Goal: Task Accomplishment & Management: Complete application form

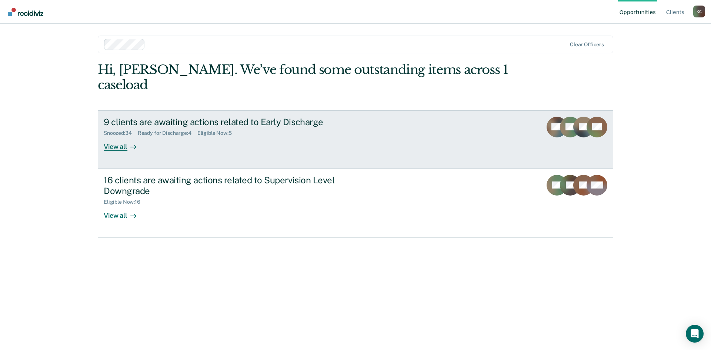
click at [275, 117] on div "9 clients are awaiting actions related to Early Discharge" at bounding box center [234, 122] width 260 height 11
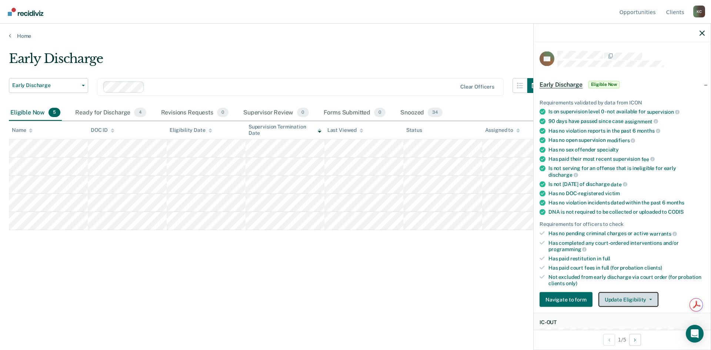
click at [623, 300] on button "Update Eligibility" at bounding box center [628, 299] width 60 height 15
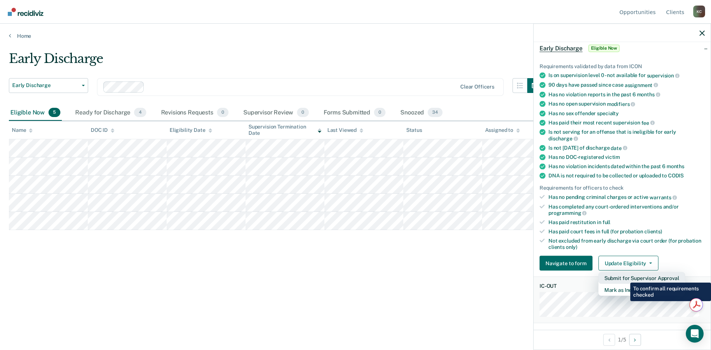
scroll to position [37, 0]
click at [625, 277] on button "Submit for Supervisor Approval" at bounding box center [641, 278] width 87 height 12
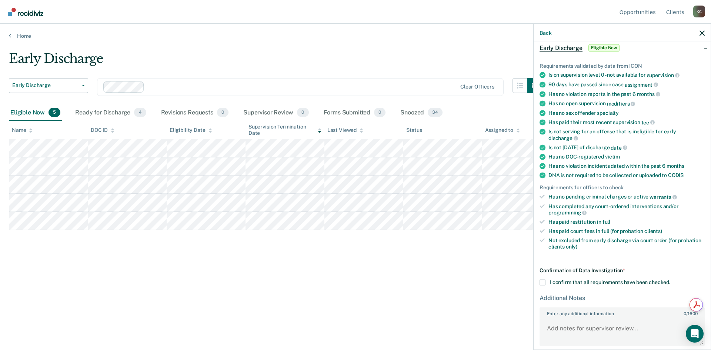
click at [541, 282] on span at bounding box center [543, 283] width 6 height 6
click at [670, 280] on input "I confirm that all requirements have been checked." at bounding box center [670, 280] width 0 height 0
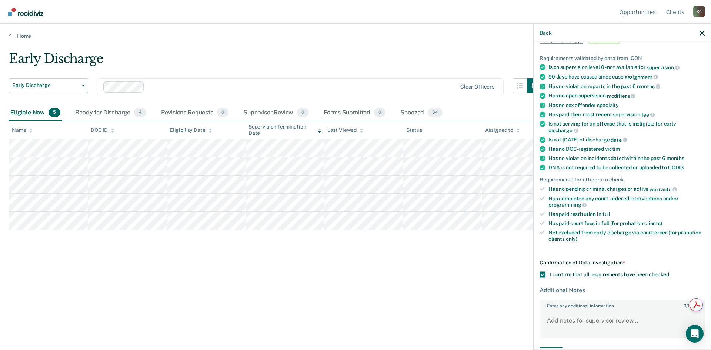
scroll to position [68, 0]
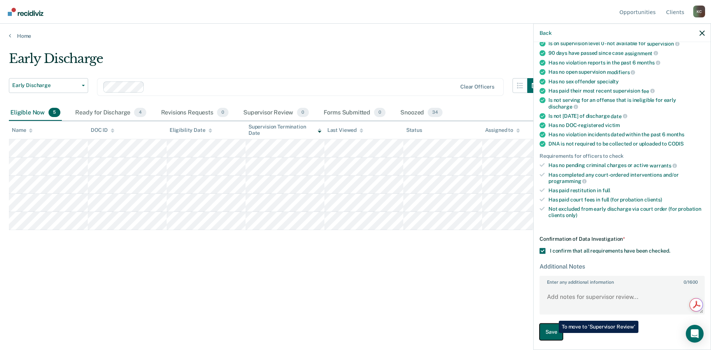
click at [553, 333] on button "Save" at bounding box center [551, 332] width 23 height 17
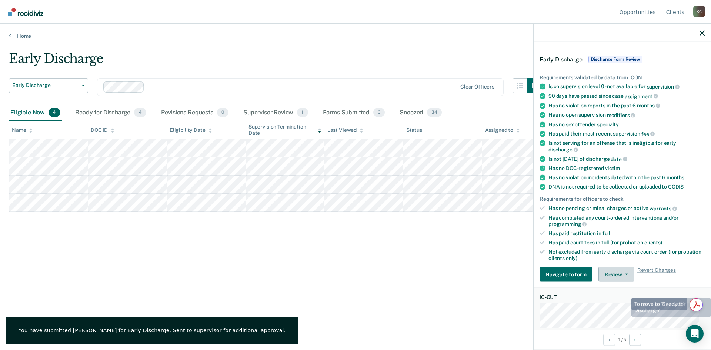
scroll to position [0, 0]
